Goal: Task Accomplishment & Management: Use online tool/utility

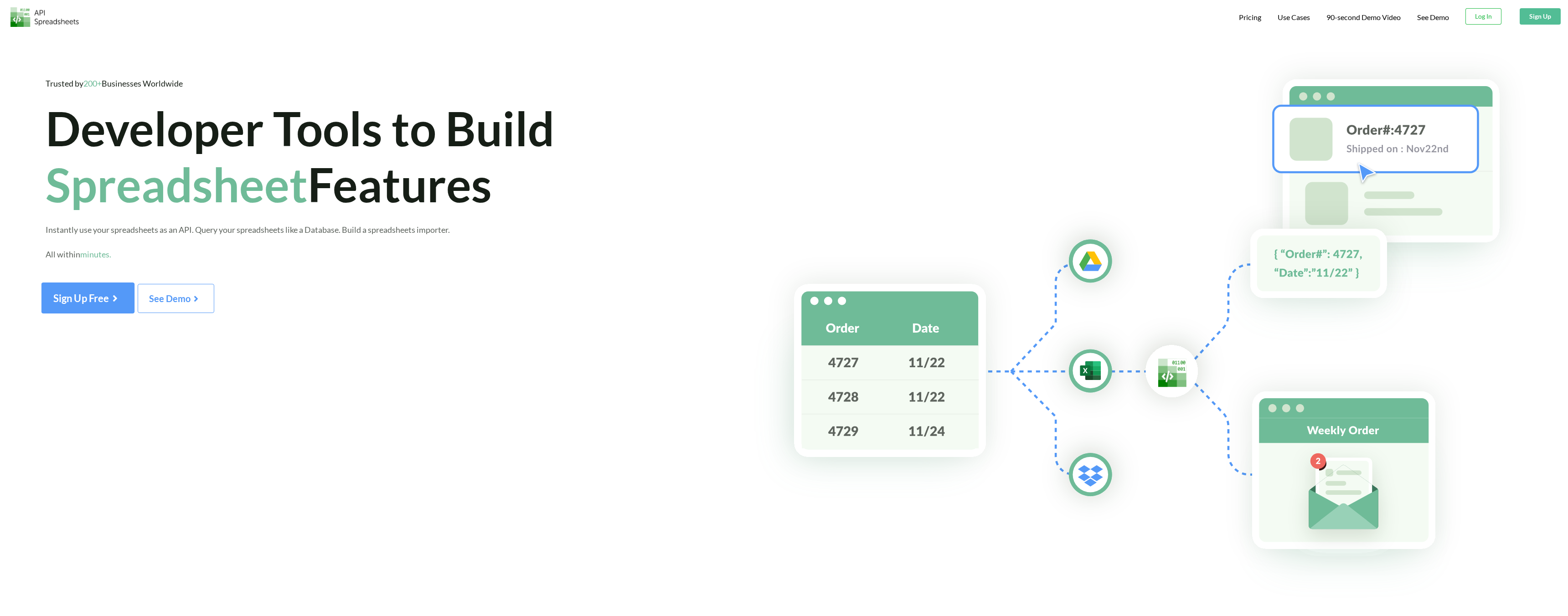
scroll to position [35, 0]
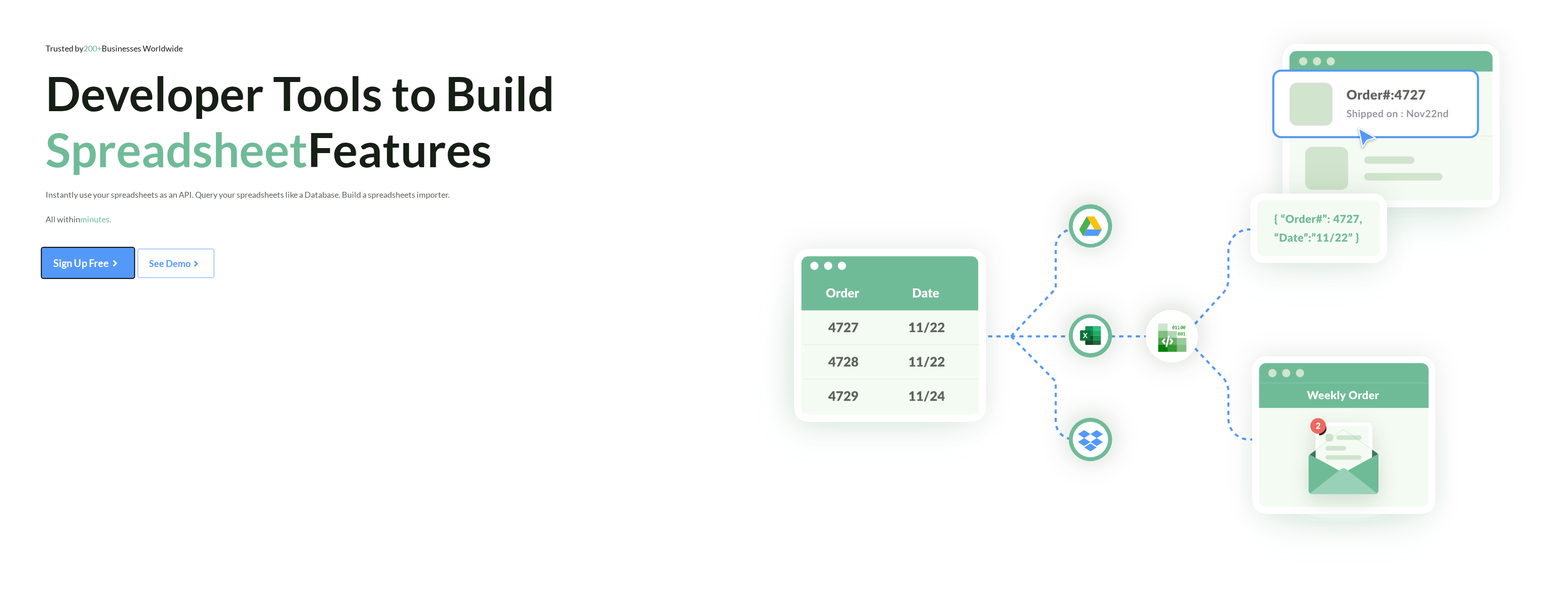
click at [100, 261] on span "Sign Up Free" at bounding box center [88, 262] width 69 height 11
click at [86, 268] on span "Sign Up Free" at bounding box center [88, 262] width 69 height 11
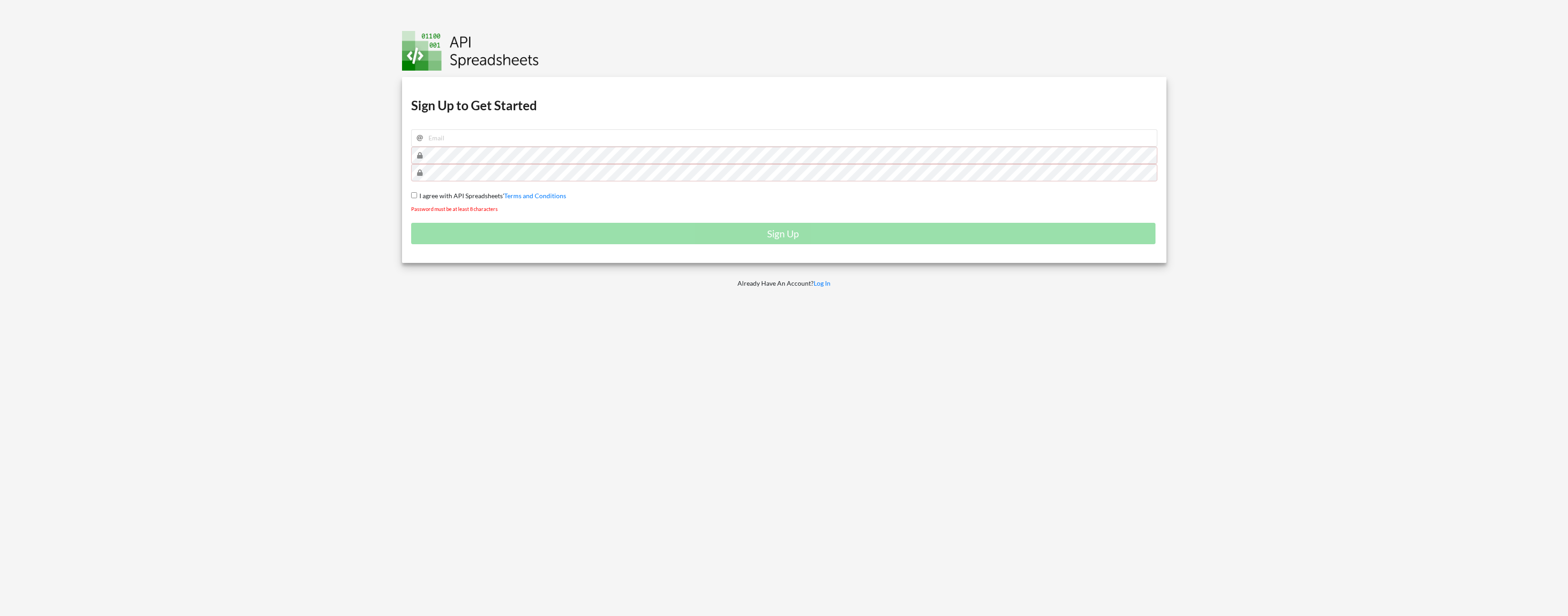
click at [423, 57] on img at bounding box center [470, 50] width 137 height 40
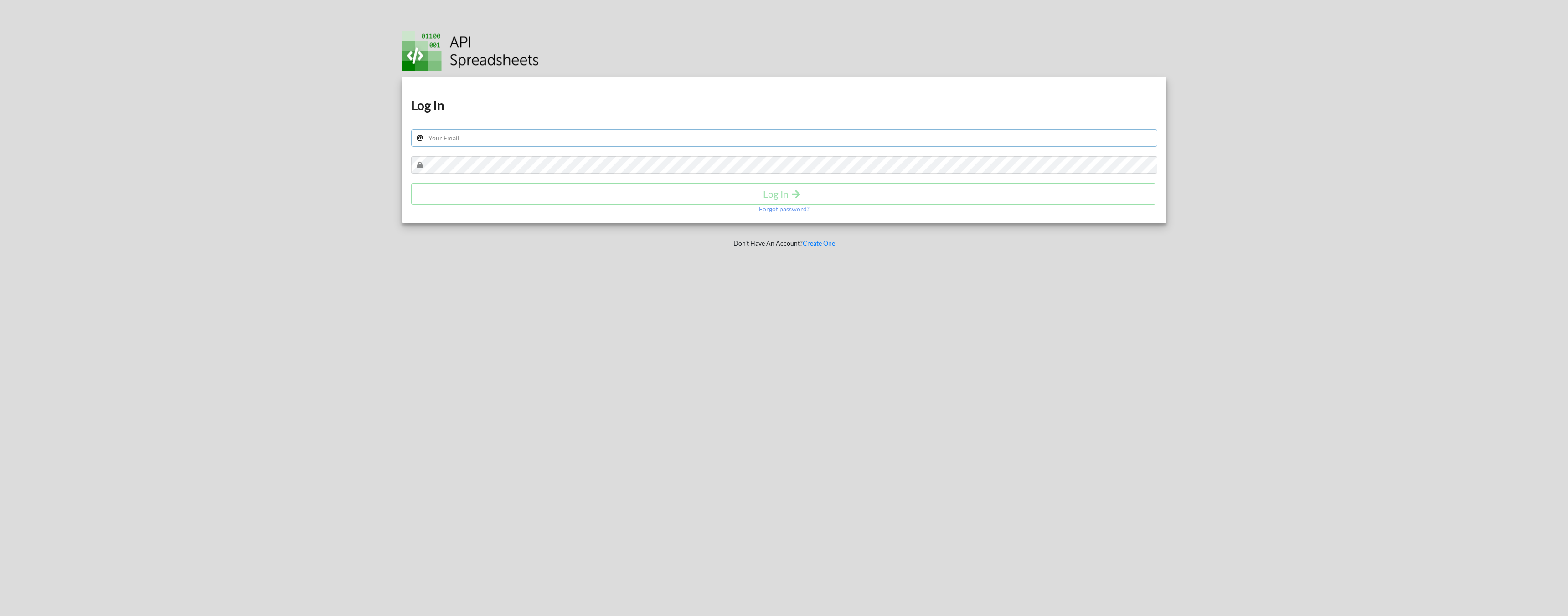
type input "sales@petmojo.in"
click at [558, 193] on h4 "Log In" at bounding box center [783, 194] width 726 height 11
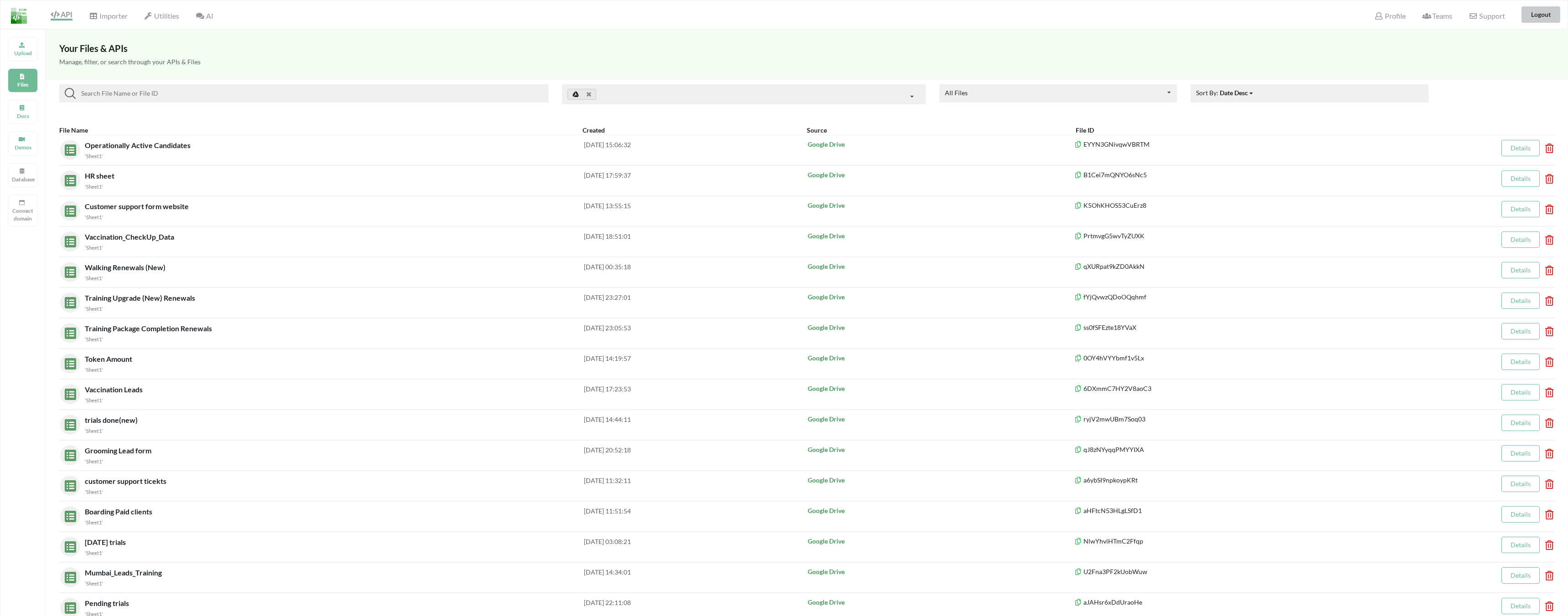
click at [1543, 22] on button "Logout" at bounding box center [1541, 14] width 39 height 17
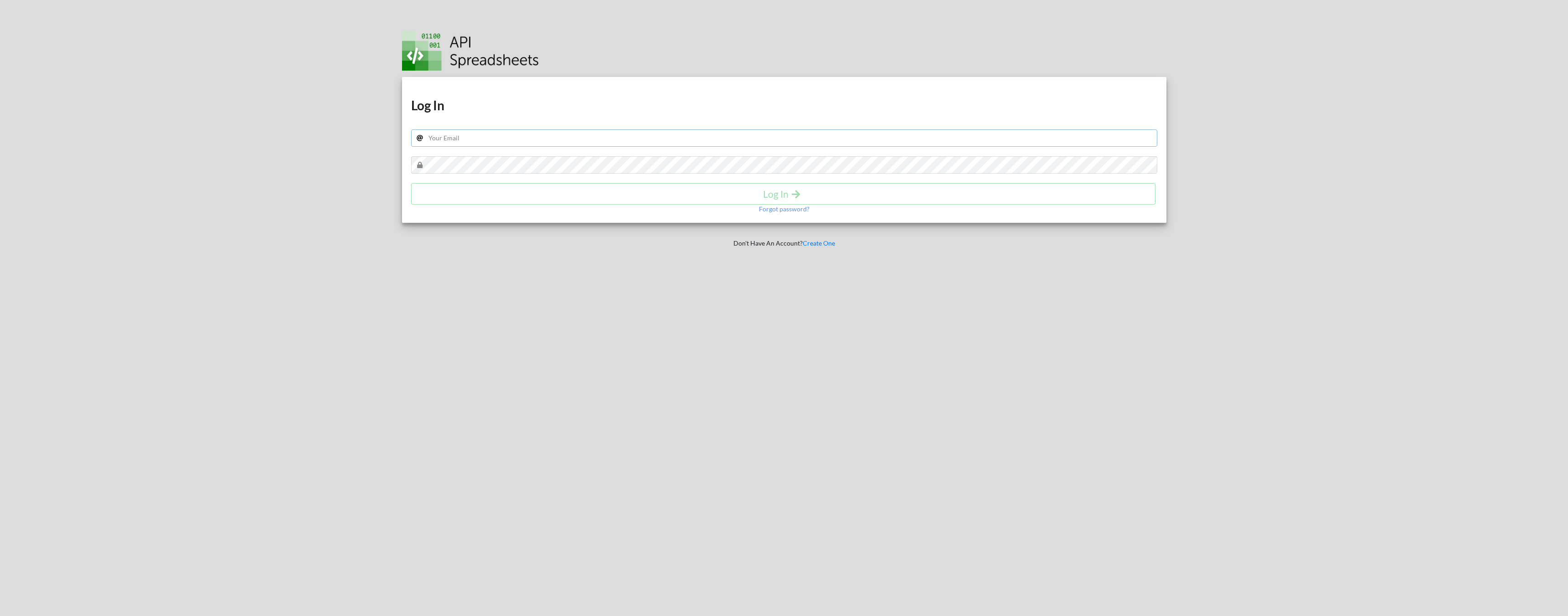
click at [550, 137] on input "text" at bounding box center [784, 138] width 746 height 18
type input "prabhat@petmojo.in"
click at [430, 192] on h4 "Log In" at bounding box center [783, 194] width 726 height 11
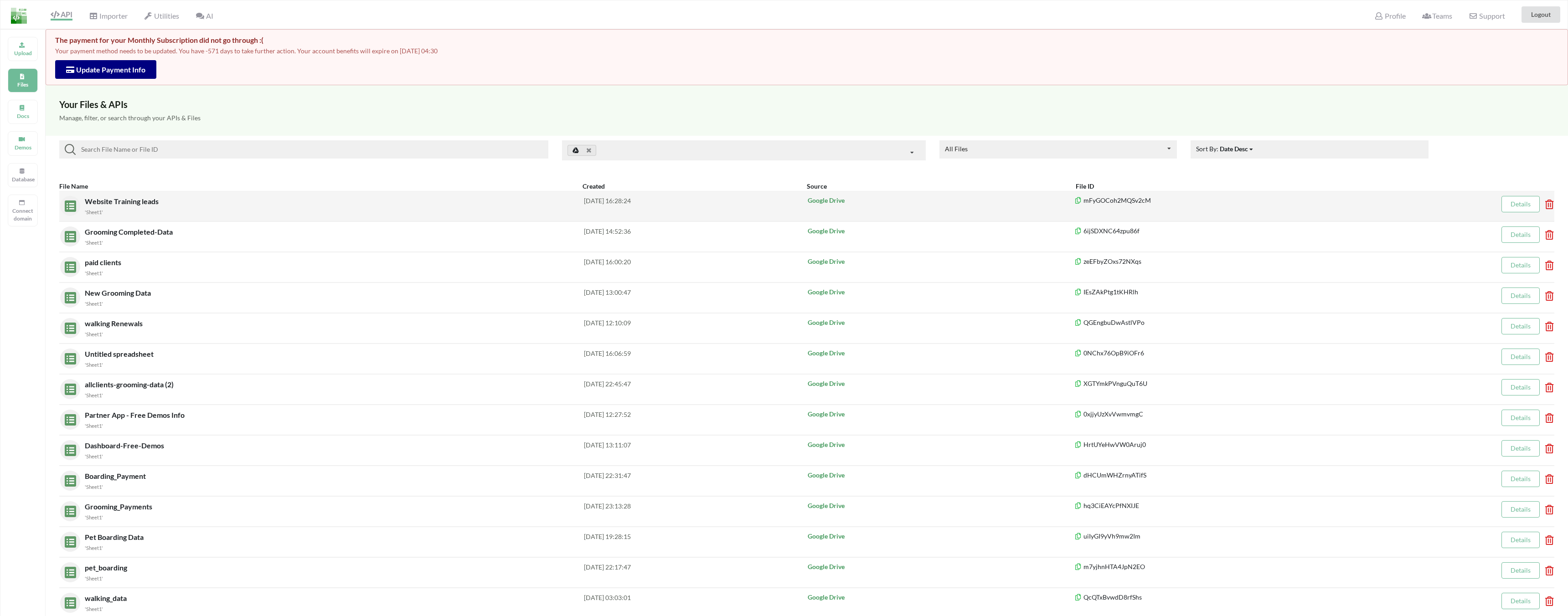
click at [119, 209] on div "'Sheet1'" at bounding box center [334, 211] width 499 height 10
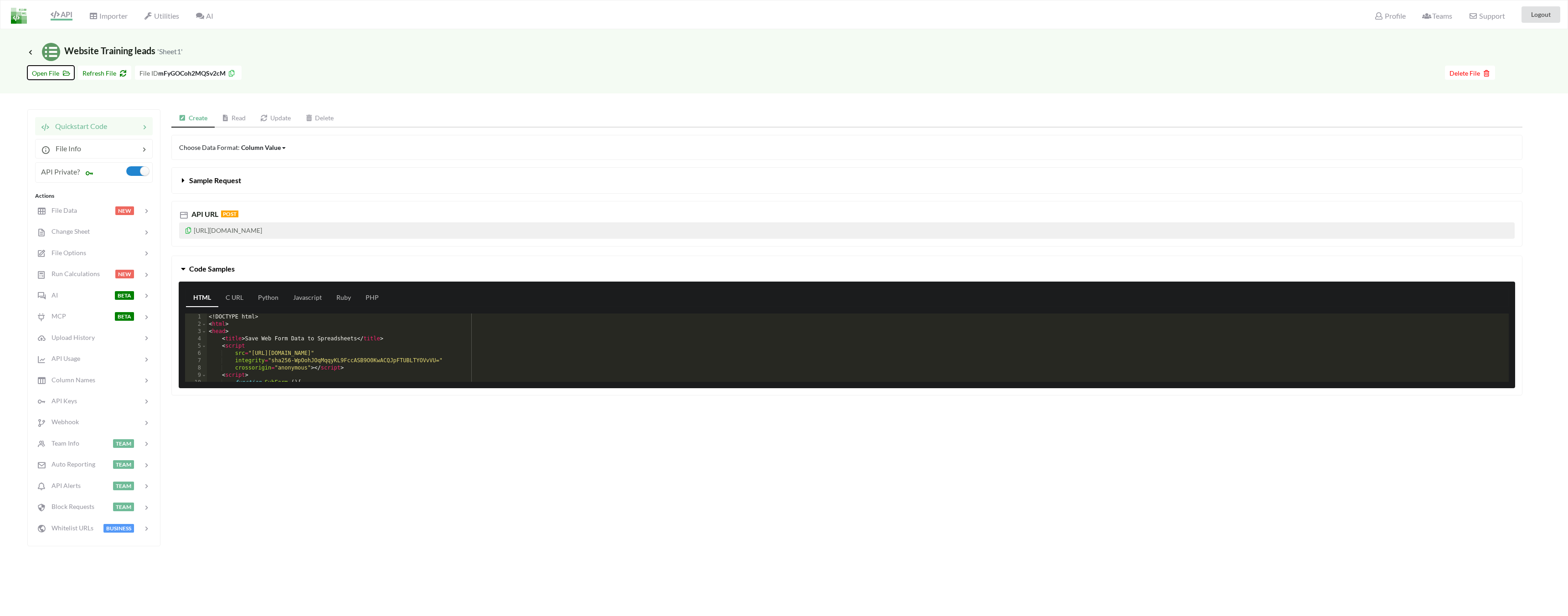
click at [60, 77] on button "Open File" at bounding box center [50, 72] width 47 height 14
